Goal: Transaction & Acquisition: Download file/media

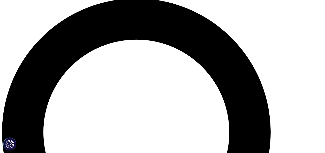
scroll to position [284, 0]
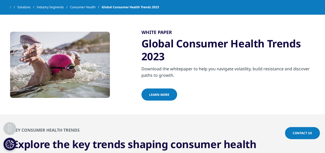
scroll to position [413, 0]
click at [156, 92] on span "learn more" at bounding box center [159, 94] width 20 height 4
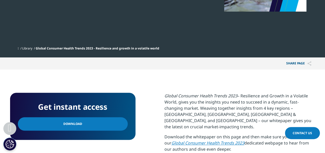
scroll to position [181, 0]
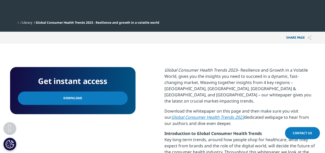
click at [72, 98] on span "Download" at bounding box center [72, 99] width 19 height 6
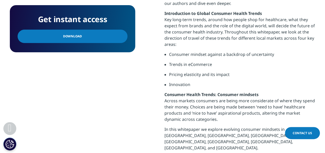
scroll to position [258, 0]
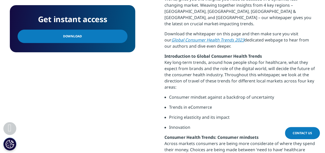
click at [192, 37] on em "Global Consumer Health Trends 2023" at bounding box center [207, 40] width 73 height 6
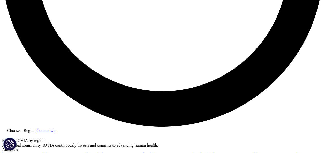
scroll to position [853, 0]
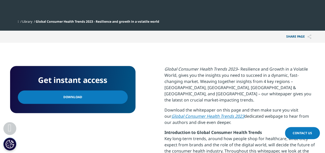
scroll to position [181, 0]
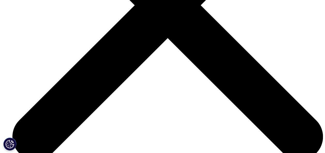
scroll to position [1602, 0]
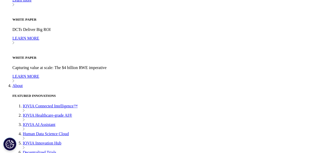
scroll to position [1654, 0]
